Goal: Information Seeking & Learning: Learn about a topic

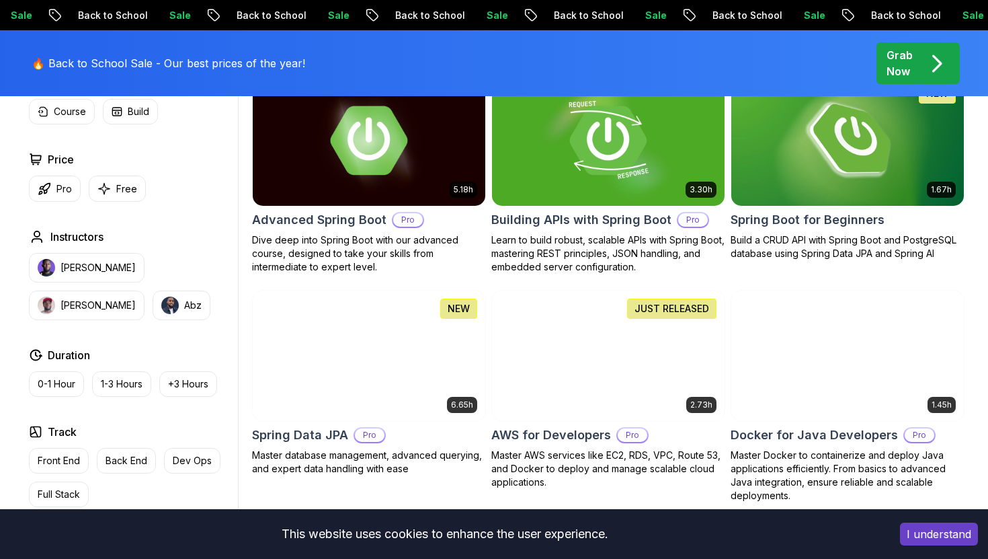
scroll to position [386, 0]
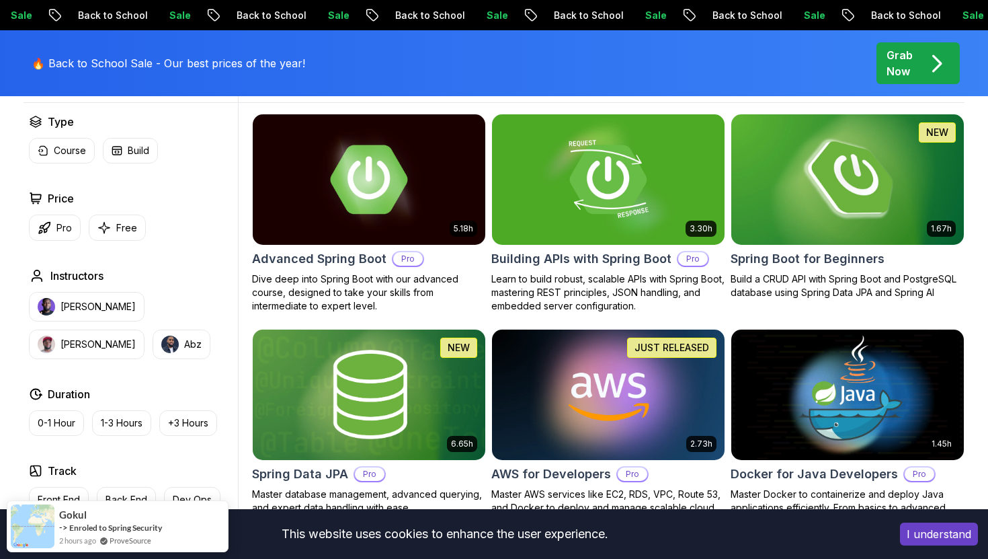
click at [885, 202] on img at bounding box center [848, 179] width 244 height 136
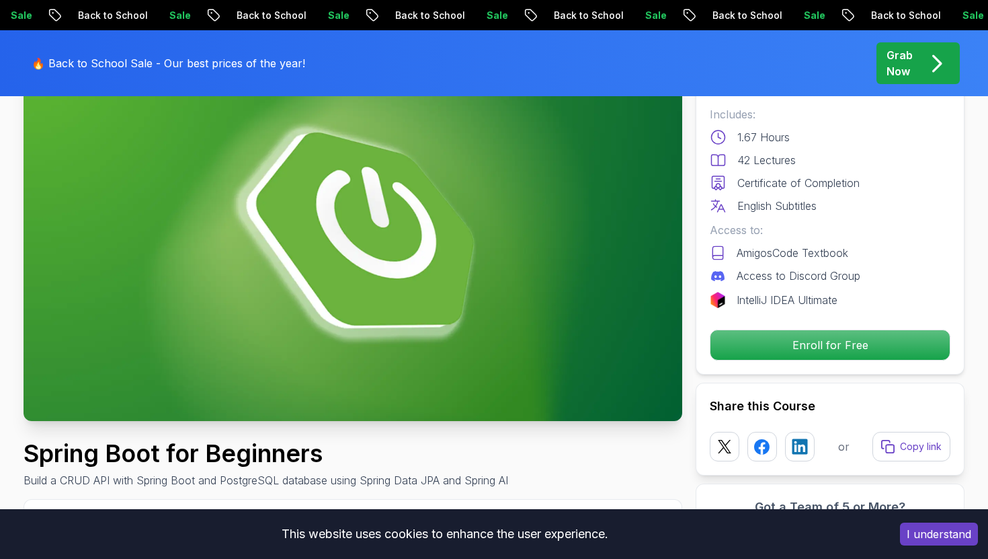
scroll to position [129, 0]
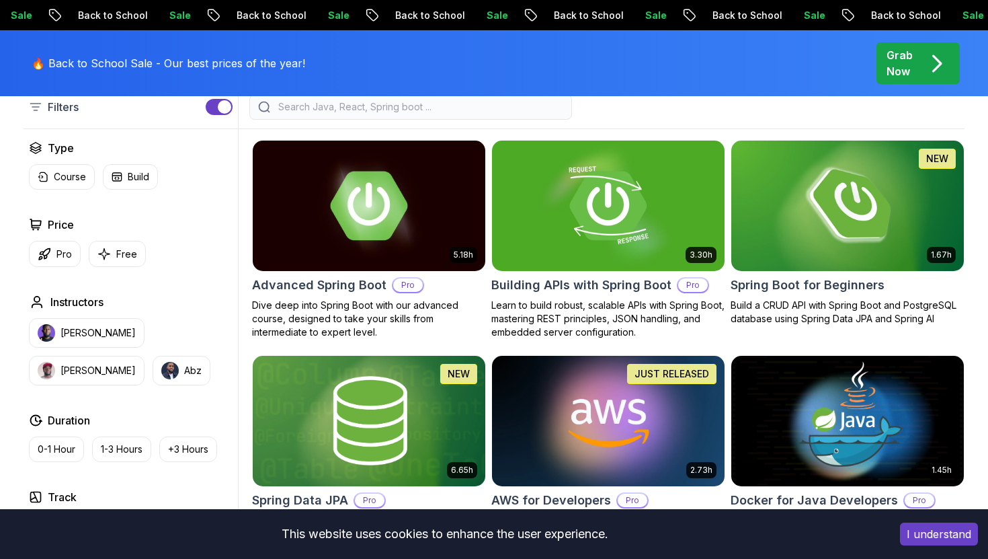
scroll to position [387, 0]
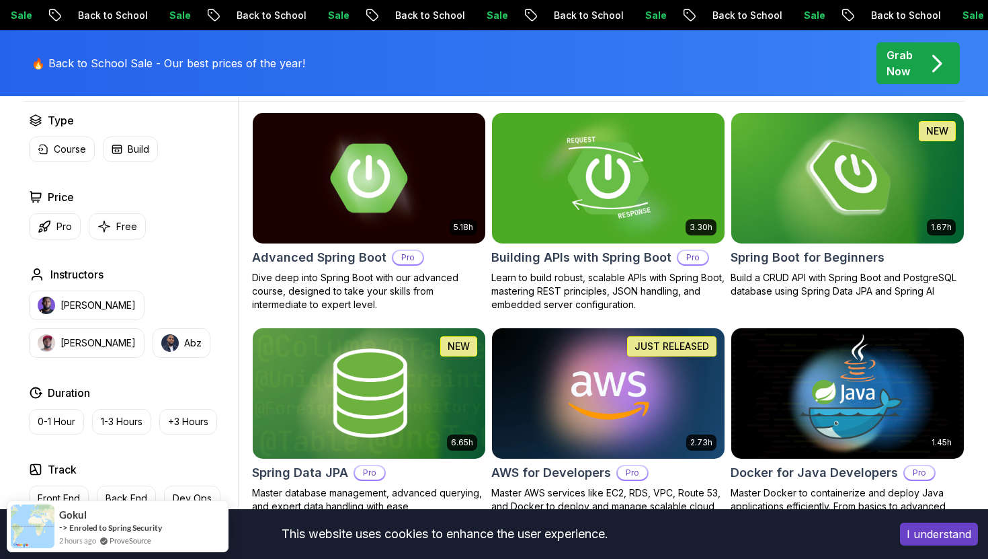
click at [553, 203] on img at bounding box center [608, 178] width 244 height 136
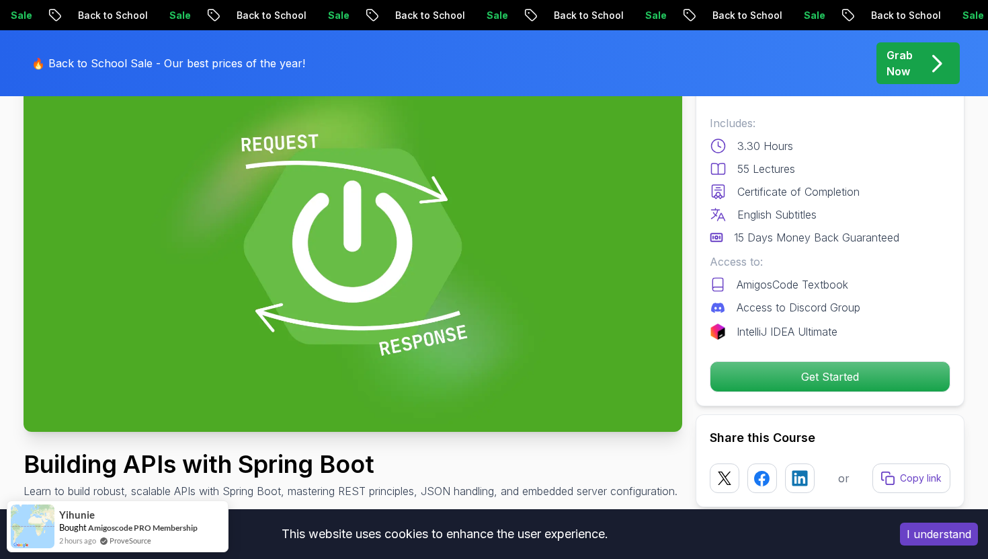
scroll to position [130, 0]
